Goal: Transaction & Acquisition: Subscribe to service/newsletter

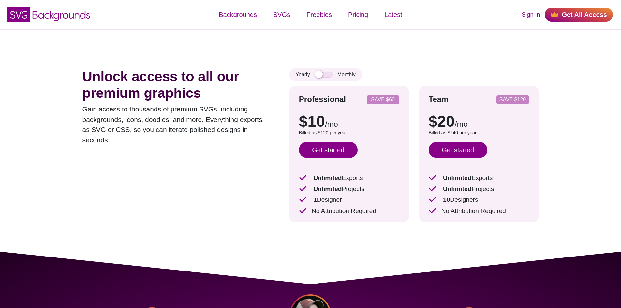
scroll to position [13, 0]
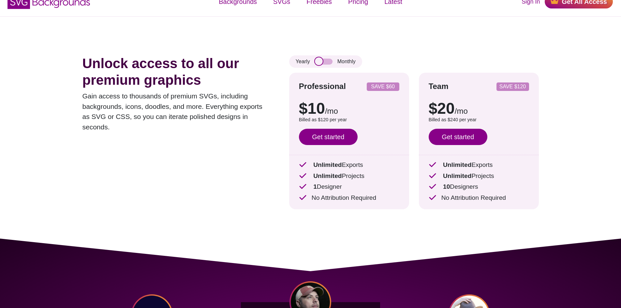
click at [325, 62] on input "checkbox" at bounding box center [324, 62] width 18 height 6
click at [317, 64] on input "checkbox" at bounding box center [324, 62] width 18 height 6
click at [328, 62] on input "checkbox" at bounding box center [324, 62] width 18 height 6
click at [319, 62] on input "checkbox" at bounding box center [324, 62] width 18 height 6
drag, startPoint x: 322, startPoint y: 62, endPoint x: 329, endPoint y: 61, distance: 7.2
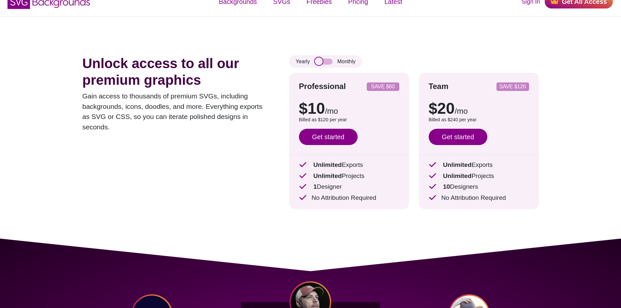
click at [329, 61] on input "checkbox" at bounding box center [324, 62] width 18 height 6
click at [316, 63] on input "checkbox" at bounding box center [324, 62] width 18 height 6
checkbox input "false"
click at [332, 138] on link "Get started" at bounding box center [328, 137] width 59 height 16
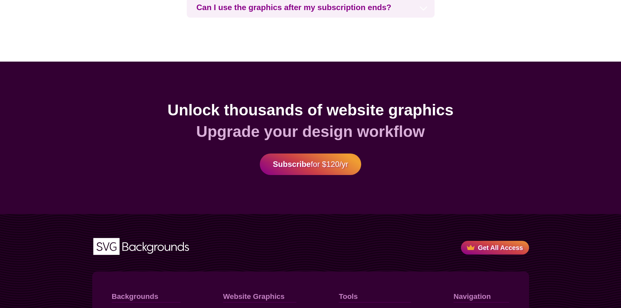
scroll to position [1805, 0]
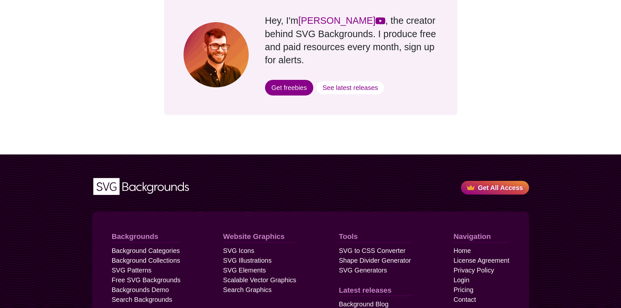
scroll to position [645, 0]
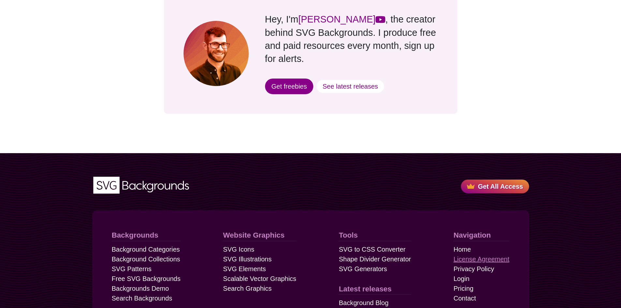
click at [487, 254] on link "License Agreement" at bounding box center [481, 259] width 56 height 10
